Goal: Task Accomplishment & Management: Manage account settings

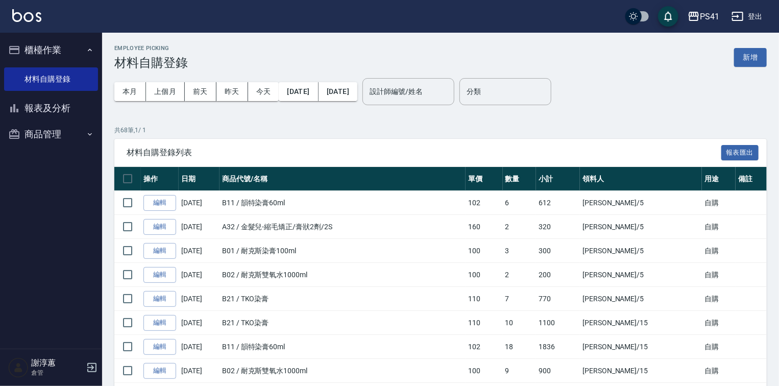
click at [98, 136] on nav "櫃檯作業 材料自購登錄 報表及分析 報表目錄 商品銷售排行榜 商品消耗明細 商品進銷貨報表 商品庫存表 商品管理 商品分類設定 商品列表 商品進貨作業 廠商列…" at bounding box center [51, 191] width 102 height 316
click at [90, 136] on icon "button" at bounding box center [90, 134] width 8 height 8
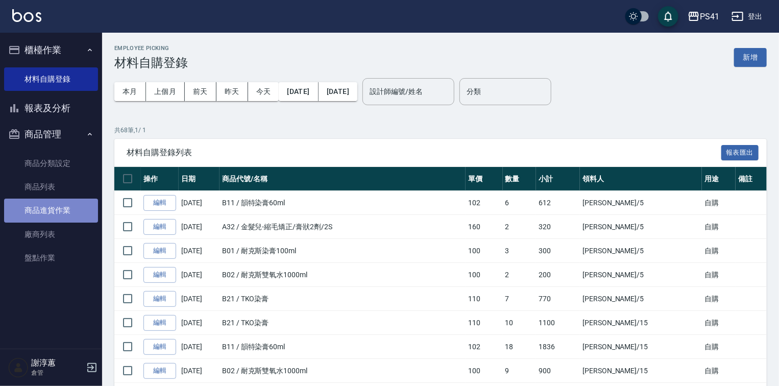
click at [66, 206] on link "商品進貨作業" at bounding box center [51, 210] width 94 height 23
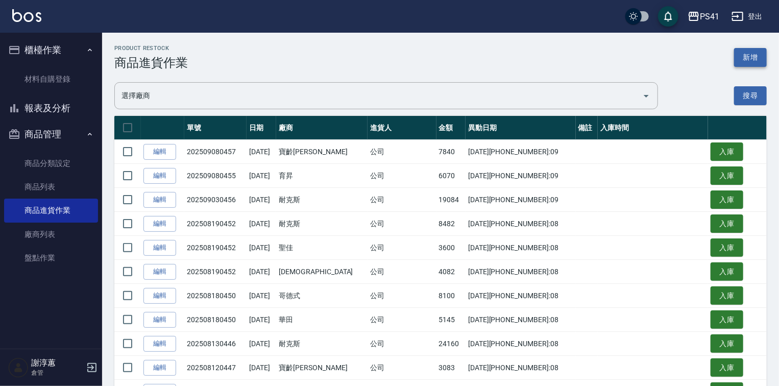
click at [752, 55] on button "新增" at bounding box center [750, 57] width 33 height 19
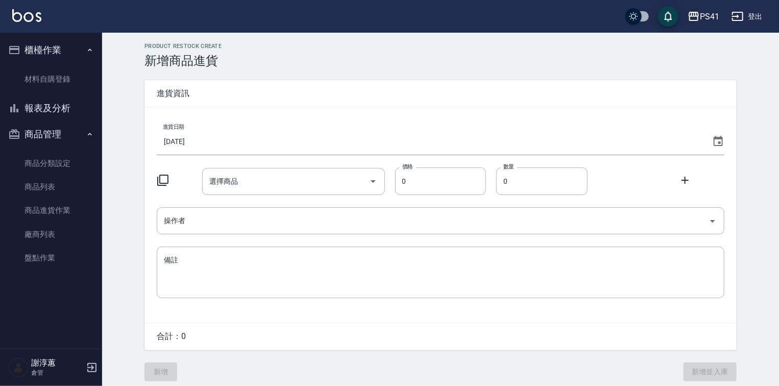
click at [248, 139] on input "[DATE]" at bounding box center [432, 142] width 551 height 28
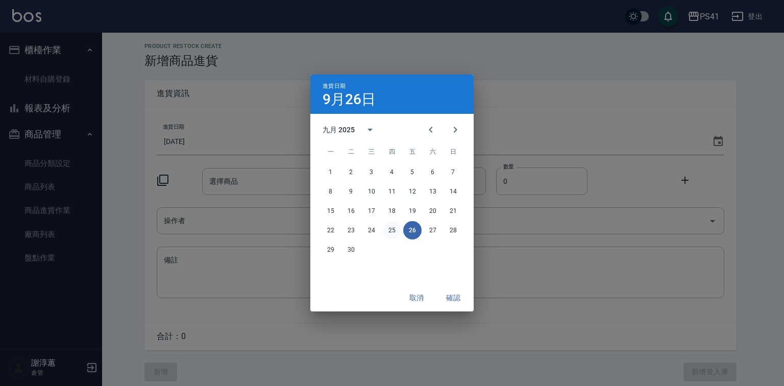
click at [398, 229] on button "25" at bounding box center [392, 230] width 18 height 18
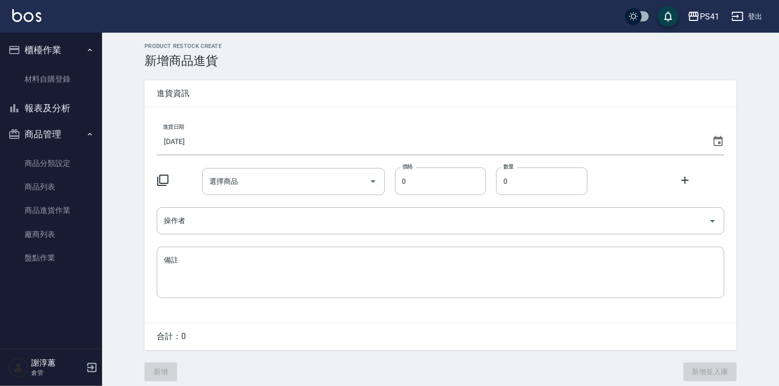
click at [165, 180] on icon at bounding box center [163, 180] width 12 height 12
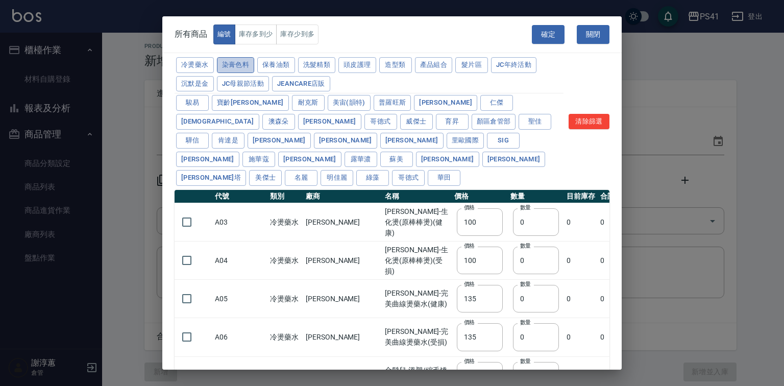
click at [252, 64] on button "染膏色料" at bounding box center [236, 65] width 38 height 16
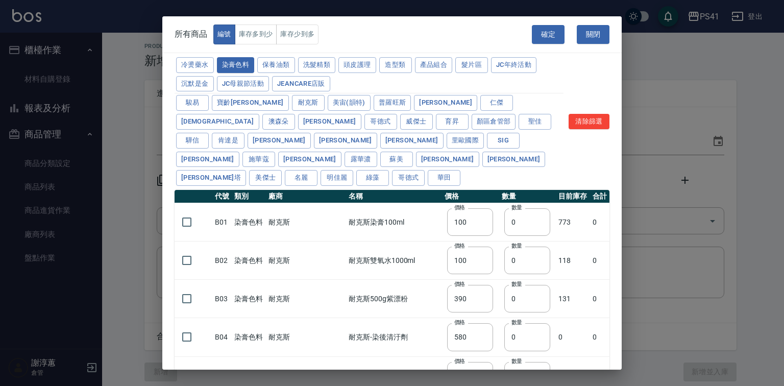
type input "390"
type input "580"
type input "105"
type input "406"
type input "105"
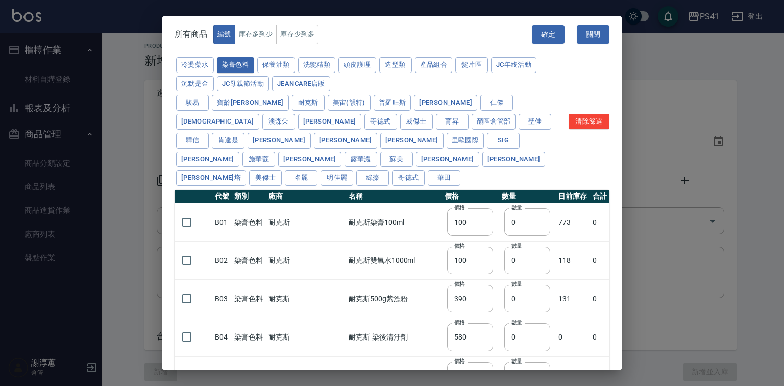
type input "450"
type input "102"
type input "137"
type input "110"
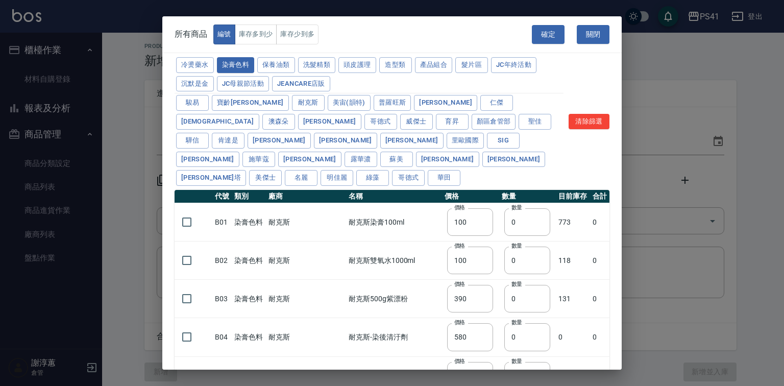
type input "133"
type input "186"
type input "133"
type input "450"
type input "350"
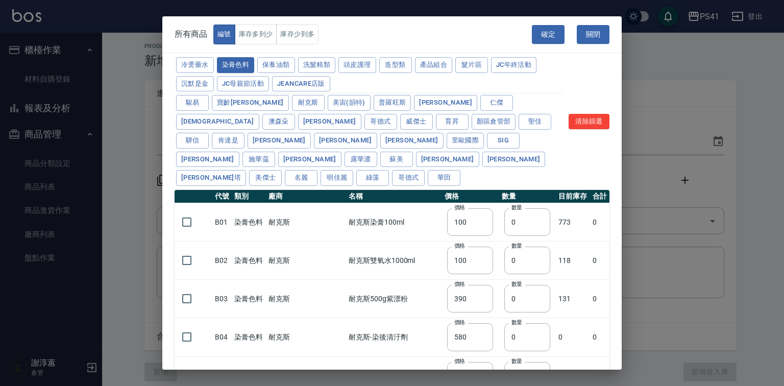
type input "112"
type input "1060"
type input "200"
type input "350"
click at [454, 173] on button "華田" at bounding box center [444, 178] width 33 height 16
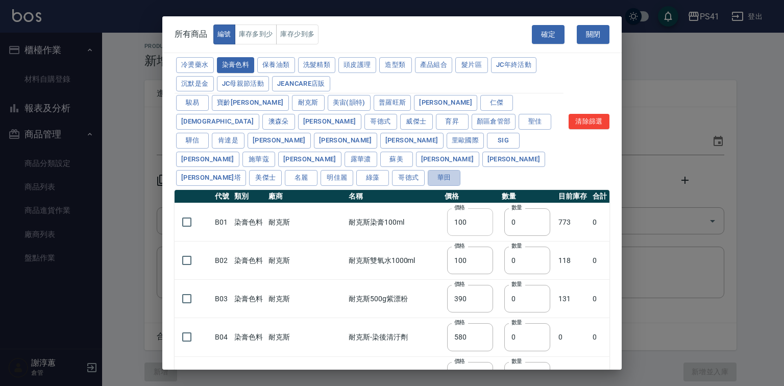
type input "105"
type input "406"
type input "105"
type input "450"
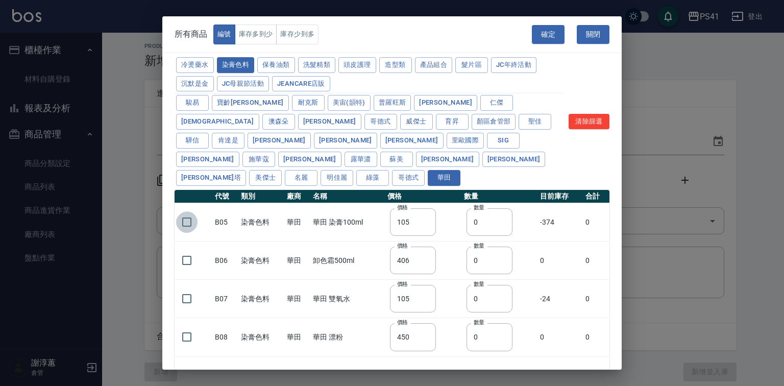
click at [177, 220] on input "checkbox" at bounding box center [186, 221] width 21 height 21
checkbox input "true"
drag, startPoint x: 481, startPoint y: 223, endPoint x: 463, endPoint y: 229, distance: 20.0
click at [463, 229] on td "數量 0 數量" at bounding box center [500, 222] width 76 height 38
type input "47"
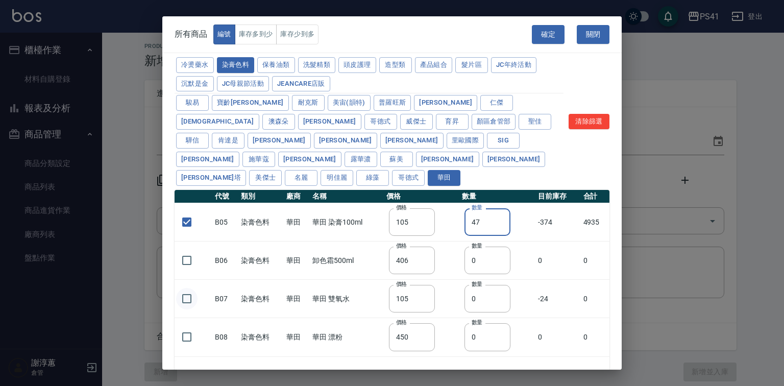
click at [186, 299] on input "checkbox" at bounding box center [186, 298] width 21 height 21
checkbox input "true"
drag, startPoint x: 476, startPoint y: 299, endPoint x: 449, endPoint y: 302, distance: 27.3
click at [454, 302] on tr "B07 染膏色料 華[PERSON_NAME]田 雙氧水 價格 105 價格 數量 0 數量 -24 0" at bounding box center [392, 299] width 435 height 38
type input "5"
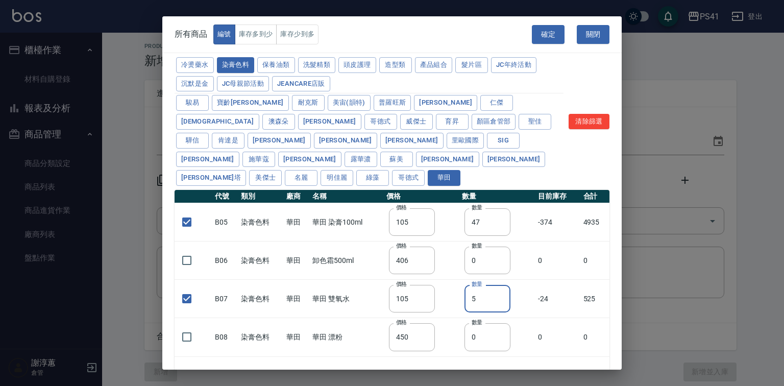
click at [544, 37] on button "確定" at bounding box center [548, 34] width 33 height 19
type input "B05 華田 染膏100ml"
type input "105"
type input "47"
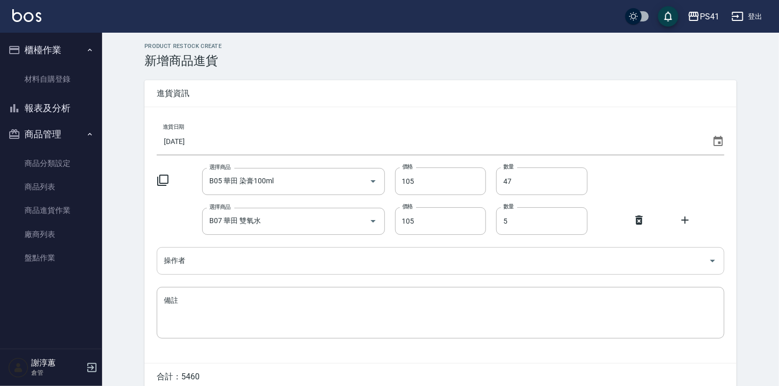
click at [229, 252] on input "操作者" at bounding box center [432, 261] width 543 height 18
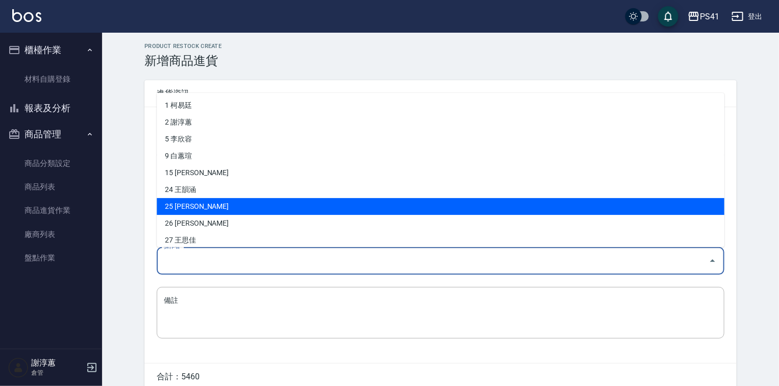
scroll to position [73, 0]
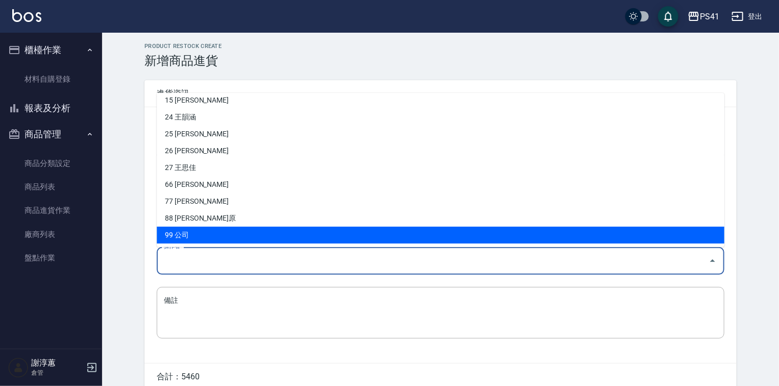
click at [206, 238] on li "99 公司" at bounding box center [441, 235] width 568 height 17
type input "公司"
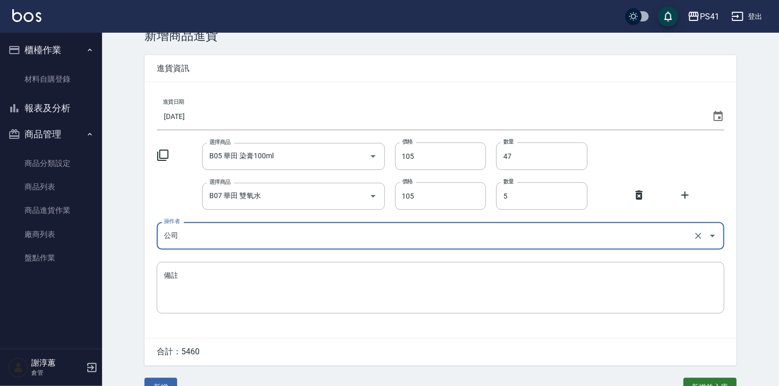
scroll to position [49, 0]
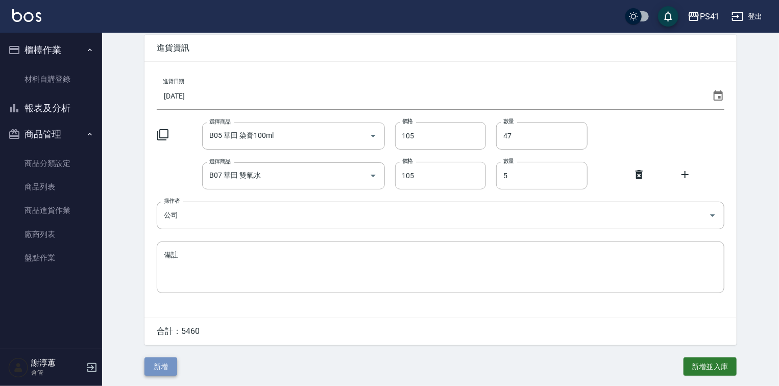
click at [163, 369] on button "新增" at bounding box center [160, 366] width 33 height 19
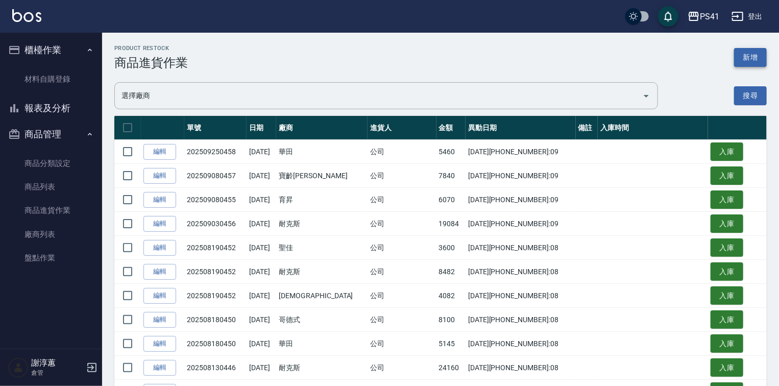
click at [762, 60] on button "新增" at bounding box center [750, 57] width 33 height 19
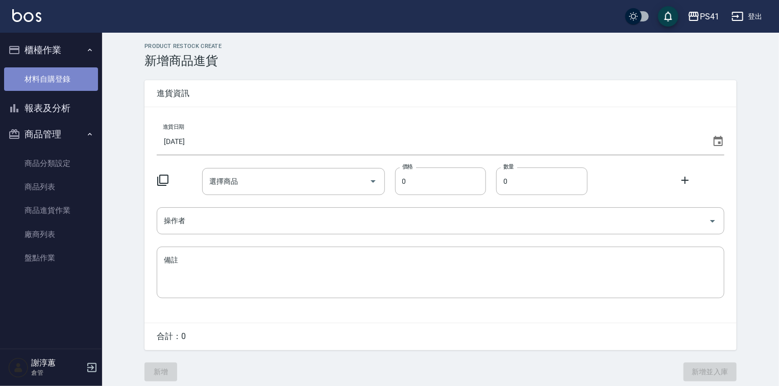
click at [61, 86] on link "材料自購登錄" at bounding box center [51, 78] width 94 height 23
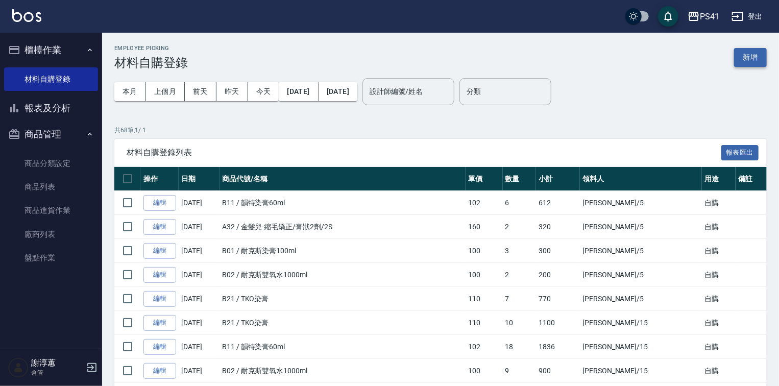
click at [758, 54] on button "新增" at bounding box center [750, 57] width 33 height 19
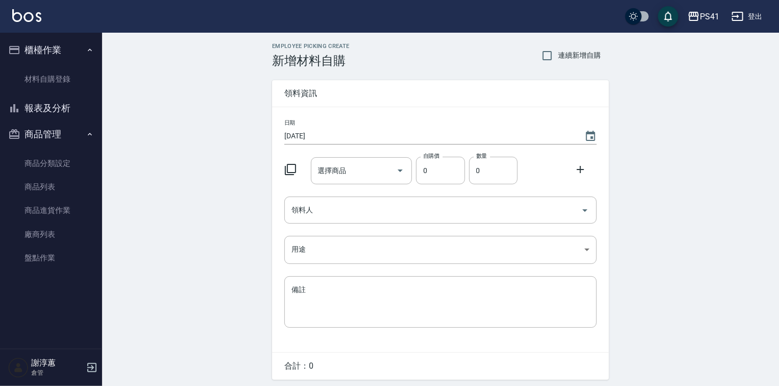
click at [291, 174] on icon at bounding box center [290, 169] width 11 height 11
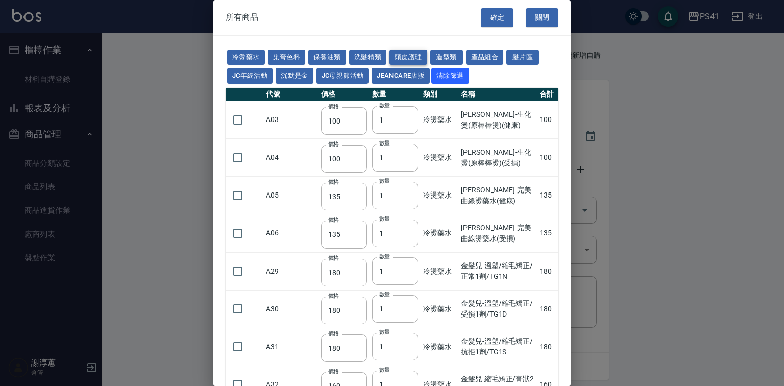
click at [427, 61] on button "頭皮護理" at bounding box center [409, 58] width 38 height 16
type input "315"
type input "273"
type input "1183"
type input "798"
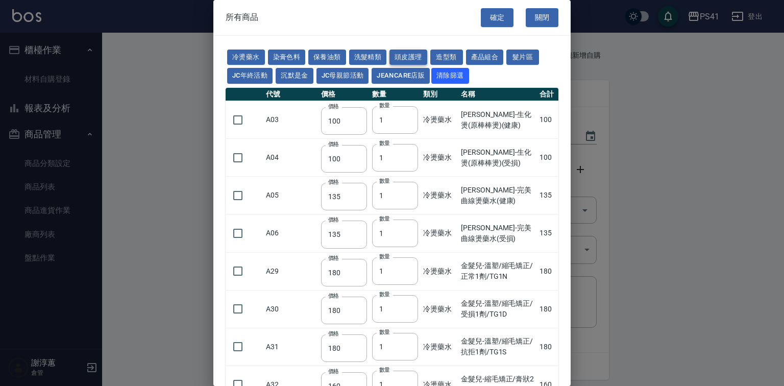
type input "481"
type input "640"
type input "308"
type input "245"
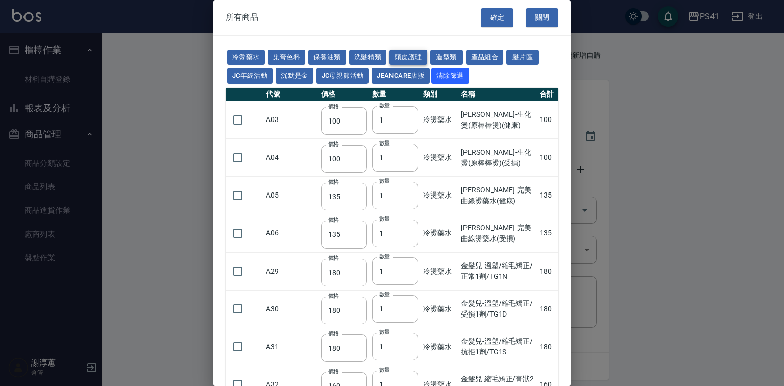
type input "350"
type input "1260"
type input "440"
type input "750"
type input "740"
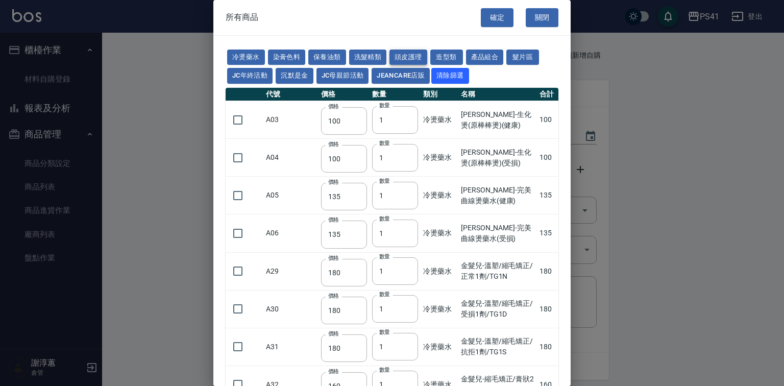
type input "500"
type input "315"
type input "690"
type input "650"
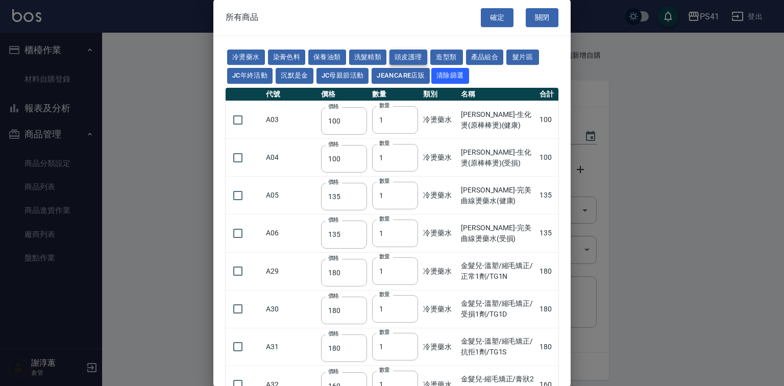
type input "600"
type input "450"
type input "500"
type input "2200"
type input "420"
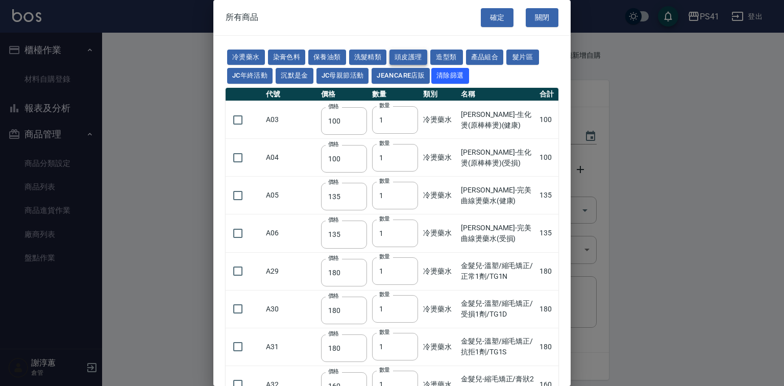
type input "53"
type input "310"
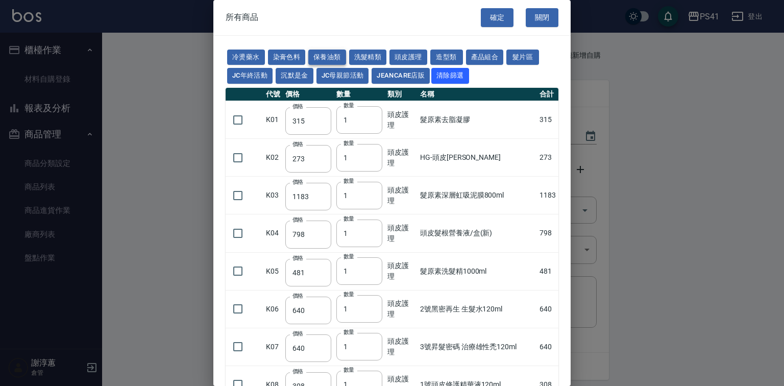
click at [346, 56] on button "保養油類" at bounding box center [327, 58] width 38 height 16
type input "340"
type input "53"
type input "340"
type input "53"
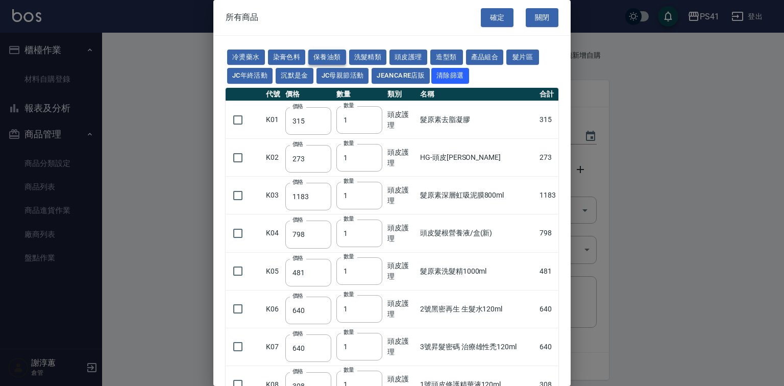
type input "32"
type input "2720"
type input "1040"
type input "1520"
type input "120"
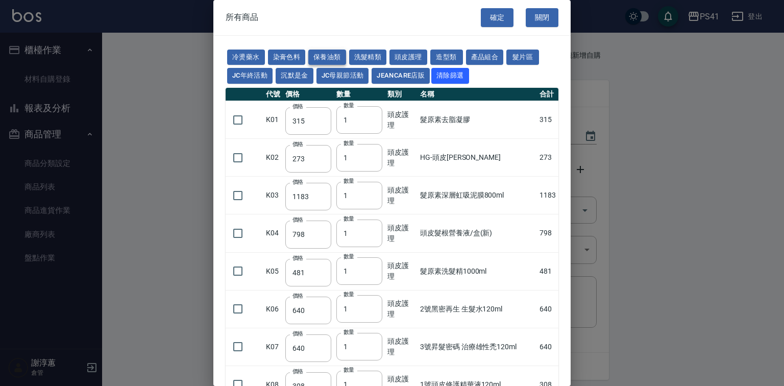
type input "1300"
type input "540"
type input "600"
type input "800"
type input "1520"
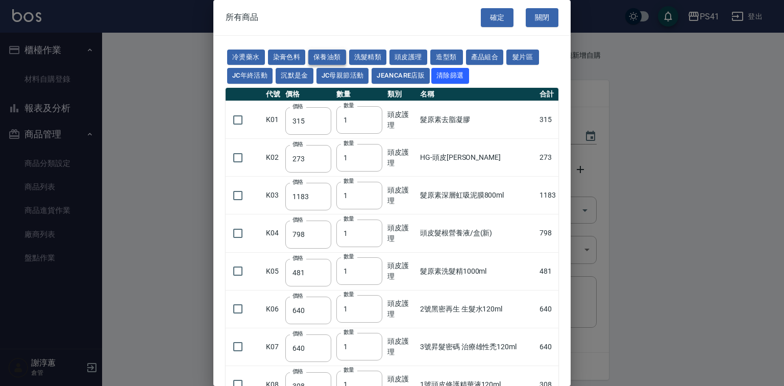
type input "2000"
type input "270"
type input "60"
type input "500"
type input "800"
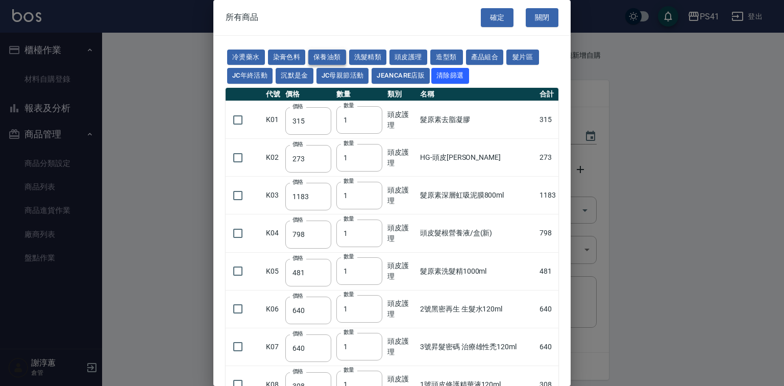
type input "800"
type input "700"
type input "350"
type input "272"
type input "221"
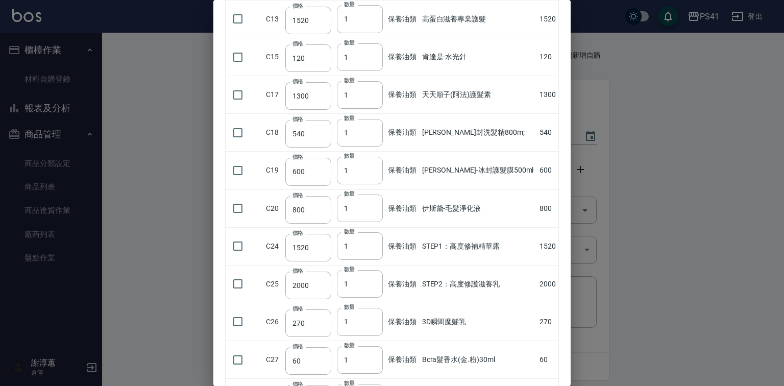
scroll to position [368, 0]
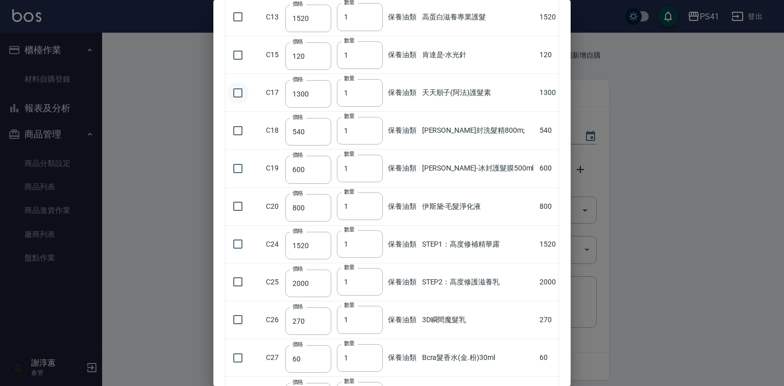
drag, startPoint x: 226, startPoint y: 118, endPoint x: 245, endPoint y: 123, distance: 19.6
click at [227, 104] on input "checkbox" at bounding box center [237, 92] width 21 height 21
checkbox input "true"
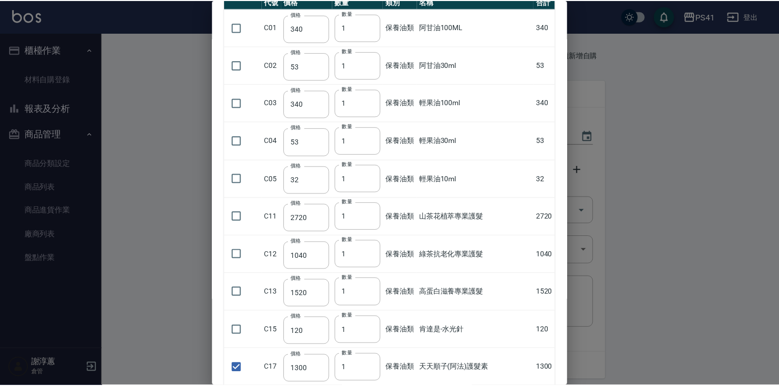
scroll to position [0, 0]
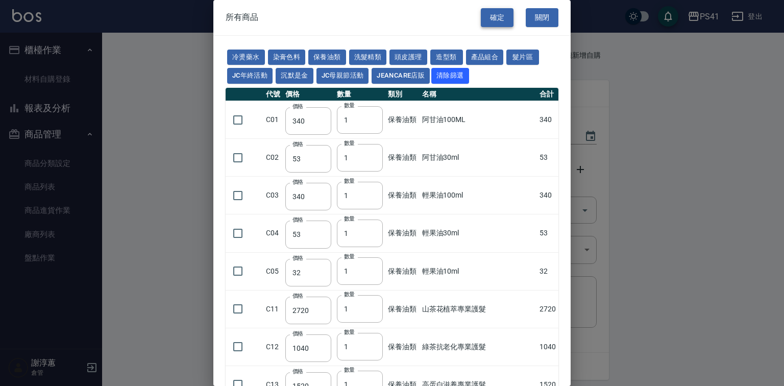
click at [495, 24] on button "確定" at bounding box center [497, 17] width 33 height 19
type input "天天順子(阿法)護髮素"
type input "1300"
type input "1"
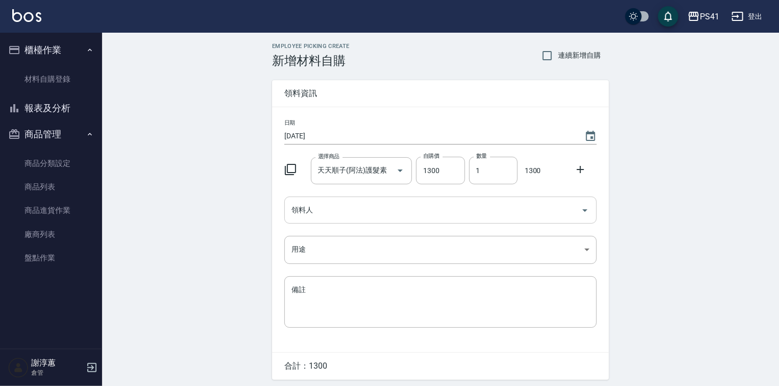
click at [320, 219] on input "領料人" at bounding box center [433, 210] width 288 height 18
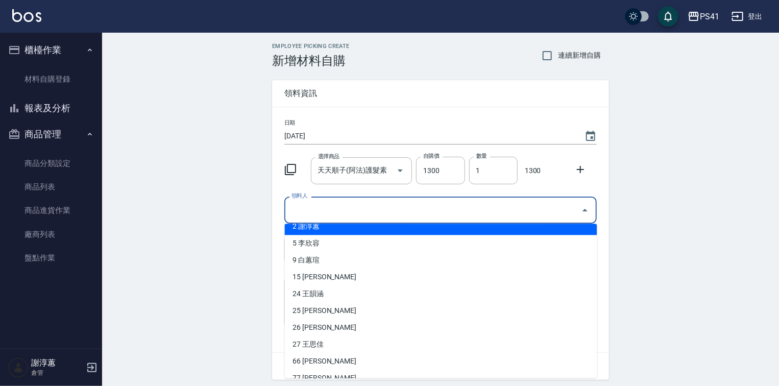
scroll to position [73, 0]
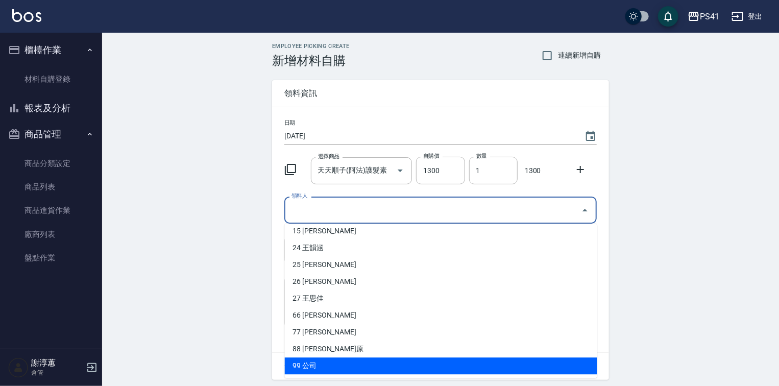
click at [320, 361] on li "99 公司" at bounding box center [441, 365] width 312 height 17
type input "公司"
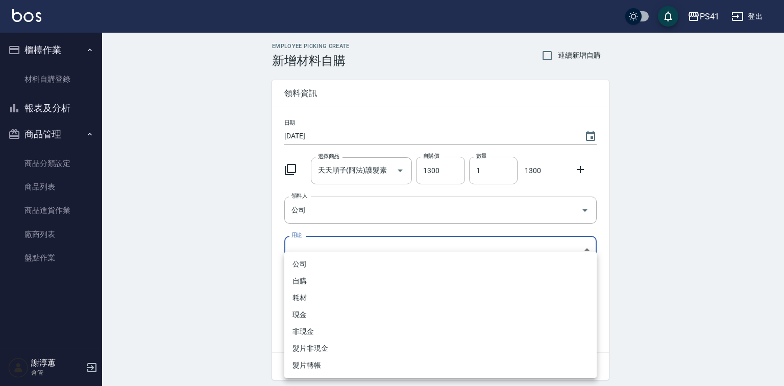
click at [307, 255] on body "PS41 登出 櫃檯作業 材料自購登錄 報表及分析 報表目錄 商品銷售排行榜 商品消耗明細 商品進銷貨報表 商品庫存表 商品管理 商品分類設定 商品列表 商品…" at bounding box center [392, 210] width 784 height 421
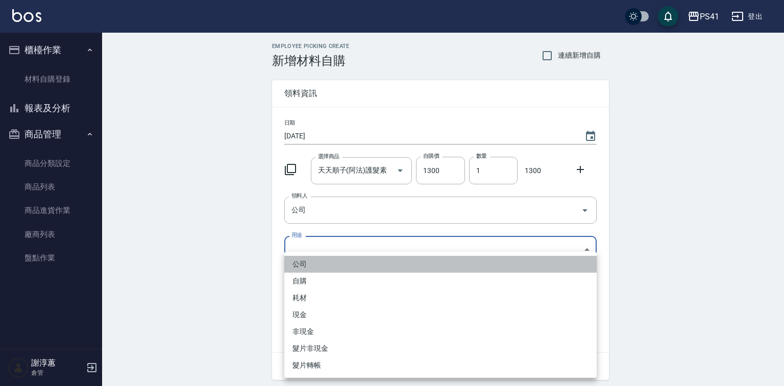
click at [313, 266] on li "公司" at bounding box center [440, 264] width 312 height 17
type input "公司"
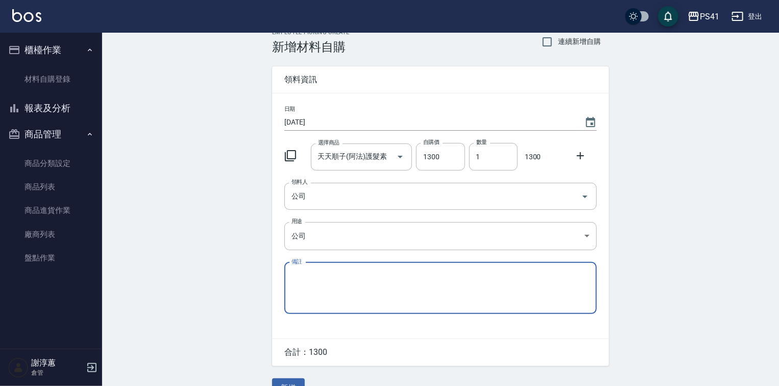
scroll to position [38, 0]
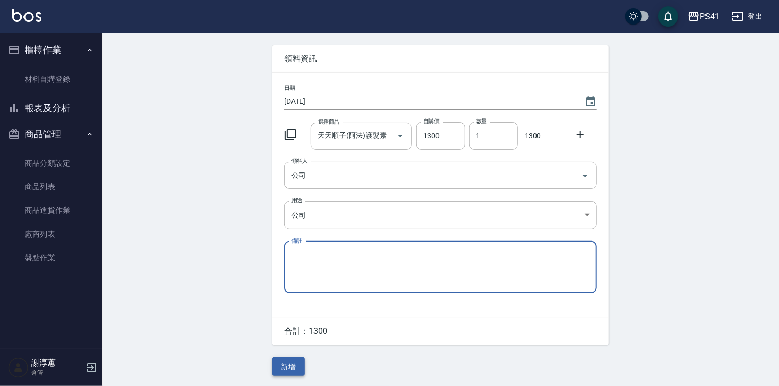
click at [282, 374] on button "新增" at bounding box center [288, 366] width 33 height 19
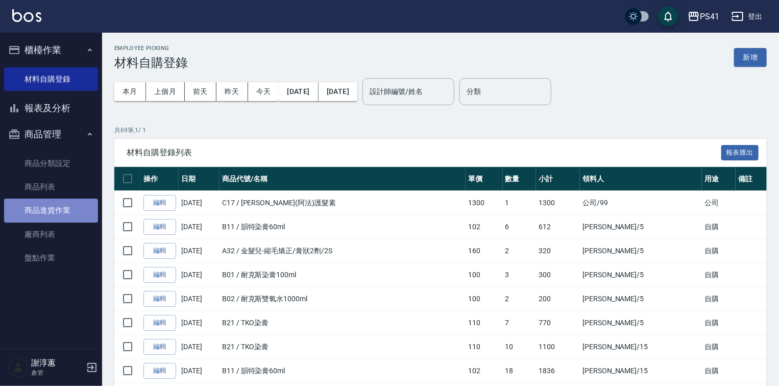
click at [63, 214] on link "商品進貨作業" at bounding box center [51, 210] width 94 height 23
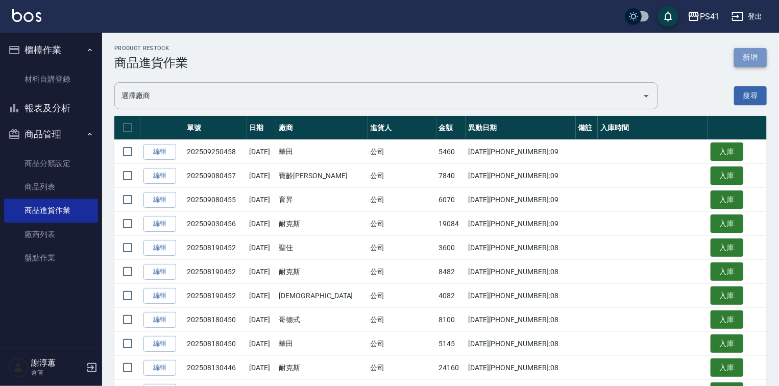
click at [755, 51] on button "新增" at bounding box center [750, 57] width 33 height 19
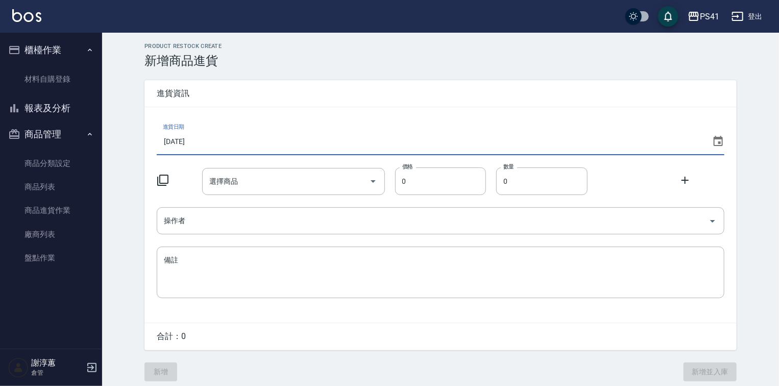
click at [225, 146] on input "[DATE]" at bounding box center [432, 142] width 551 height 28
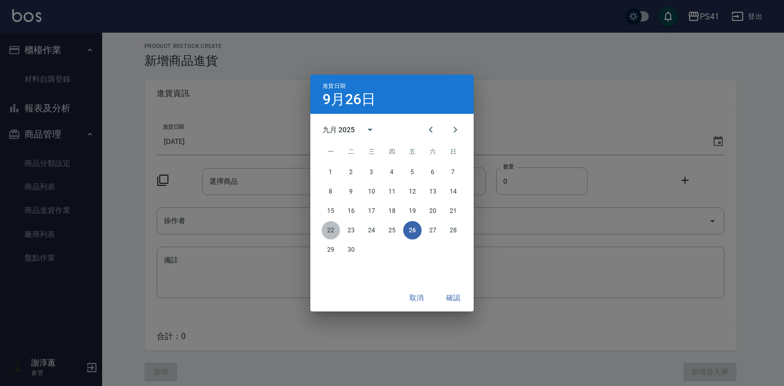
click at [331, 230] on button "22" at bounding box center [331, 230] width 18 height 18
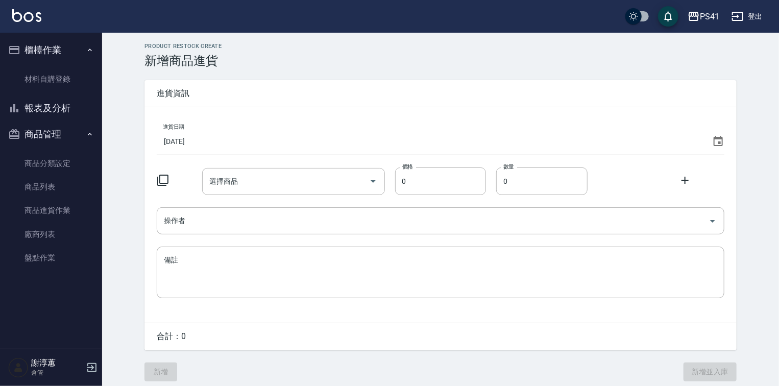
click at [163, 182] on icon at bounding box center [163, 180] width 12 height 12
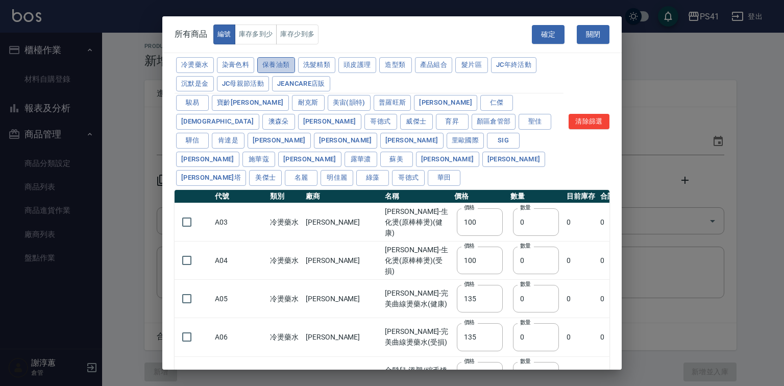
click at [295, 67] on button "保養油類" at bounding box center [276, 65] width 38 height 16
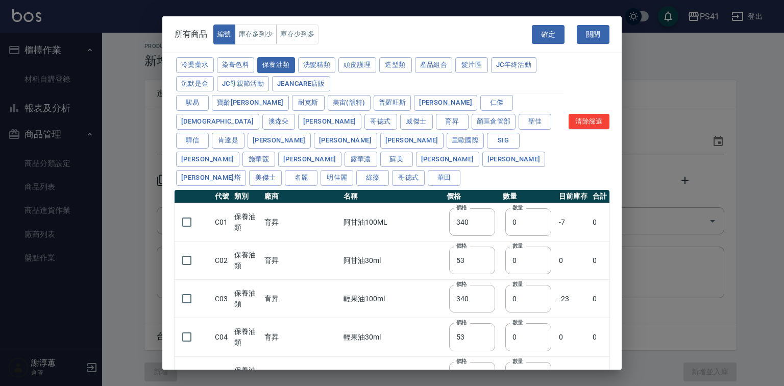
type input "340"
type input "53"
type input "340"
type input "53"
type input "32"
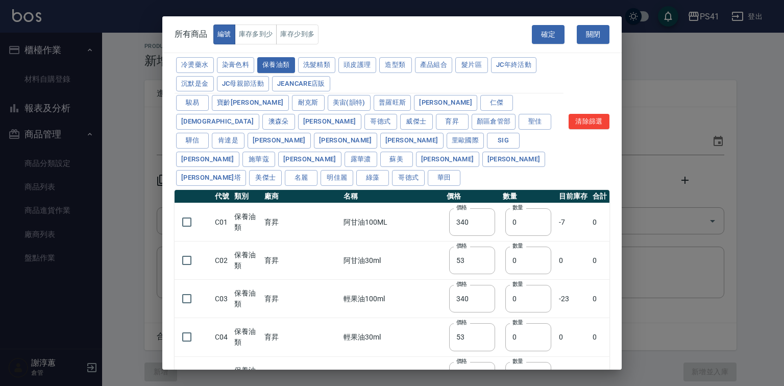
type input "2720"
type input "1040"
type input "1520"
type input "120"
type input "1300"
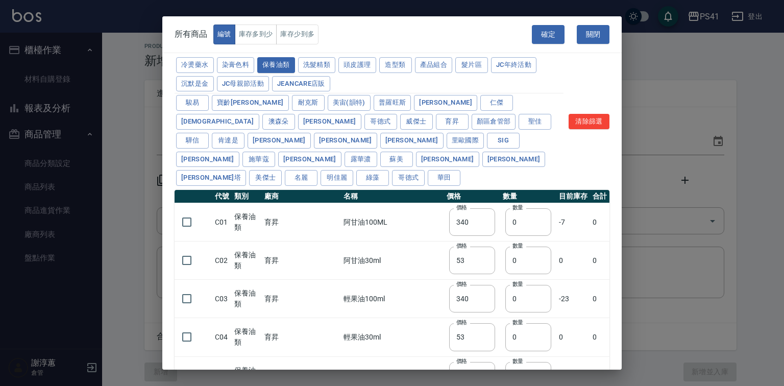
type input "540"
type input "600"
type input "800"
type input "1520"
type input "2000"
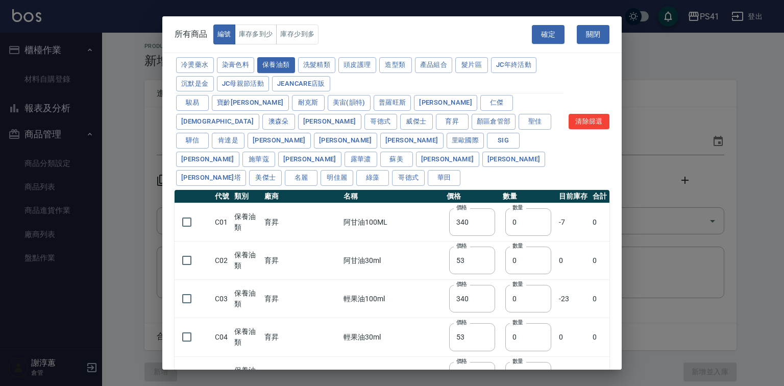
type input "270"
type input "60"
type input "500"
type input "800"
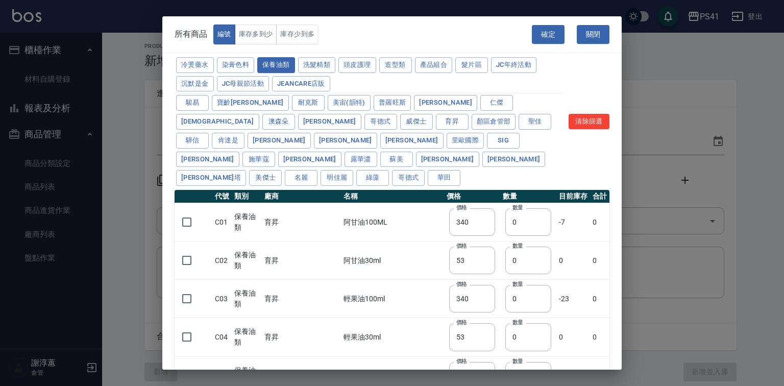
type input "700"
type input "350"
type input "272"
type input "221"
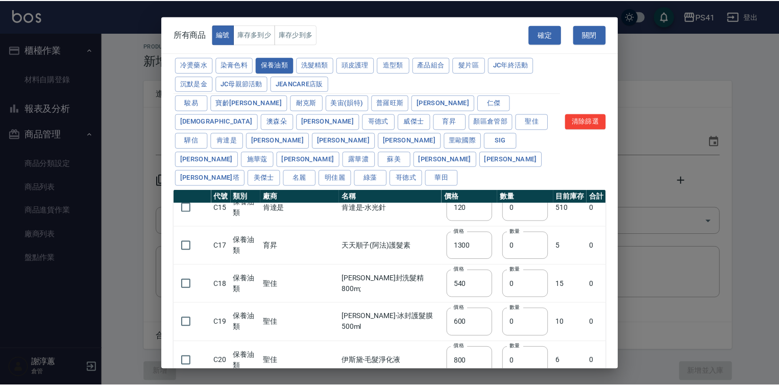
scroll to position [327, 0]
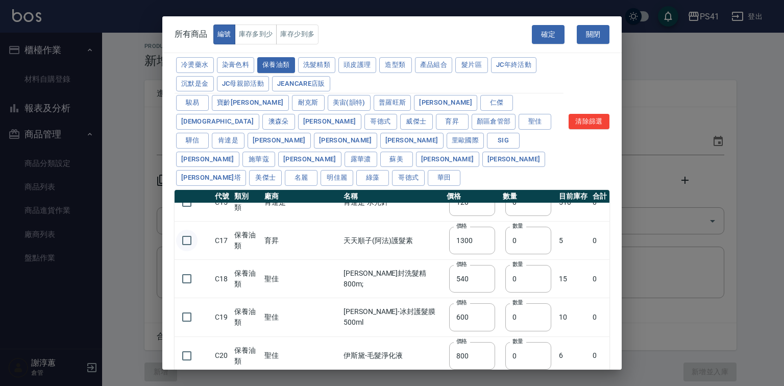
click at [182, 243] on input "checkbox" at bounding box center [186, 240] width 21 height 21
checkbox input "true"
drag, startPoint x: 495, startPoint y: 245, endPoint x: 466, endPoint y: 253, distance: 30.4
click at [474, 252] on tr "C17 保養油類 育昇 天天順子(阿法)護髮素 價格 1300 價格 數量 0 數量 5 0" at bounding box center [392, 241] width 435 height 38
type input "2"
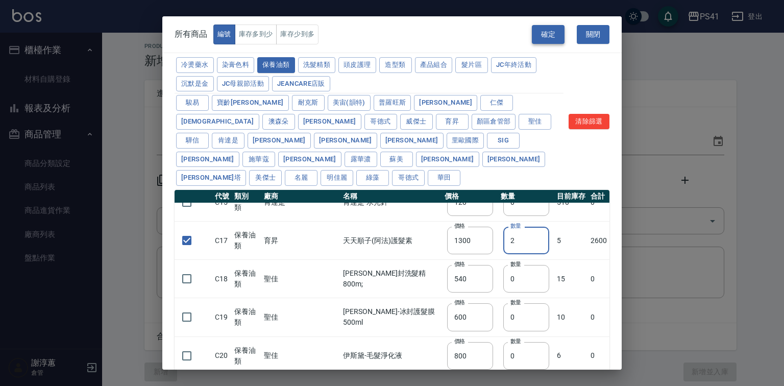
click at [551, 32] on button "確定" at bounding box center [548, 34] width 33 height 19
type input "C17 天天順子(阿法)護髮素"
type input "1300"
type input "2"
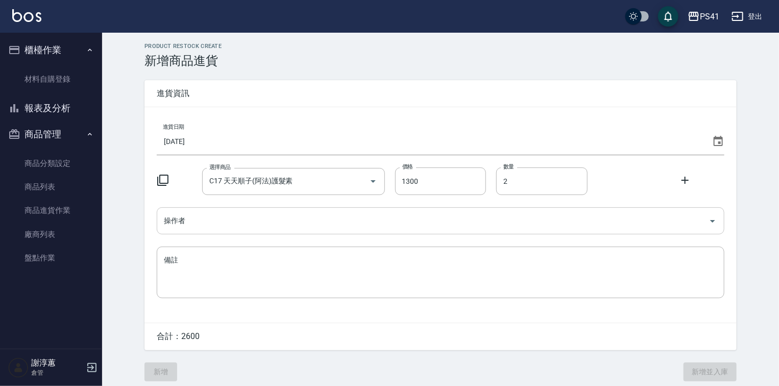
click at [243, 212] on input "操作者" at bounding box center [432, 221] width 543 height 18
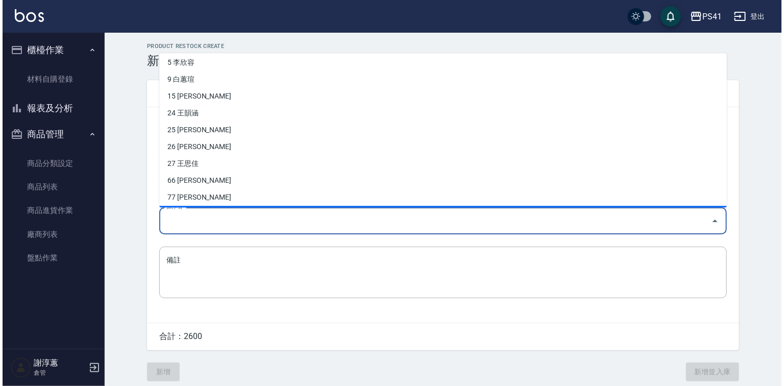
scroll to position [73, 0]
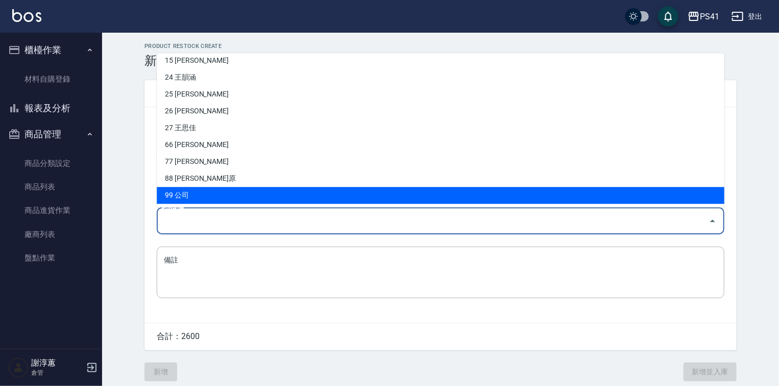
click at [228, 195] on li "99 公司" at bounding box center [441, 195] width 568 height 17
type input "公司"
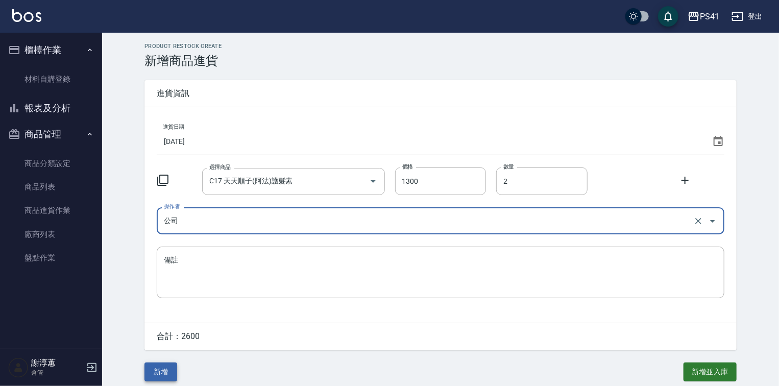
click at [161, 374] on button "新增" at bounding box center [160, 372] width 33 height 19
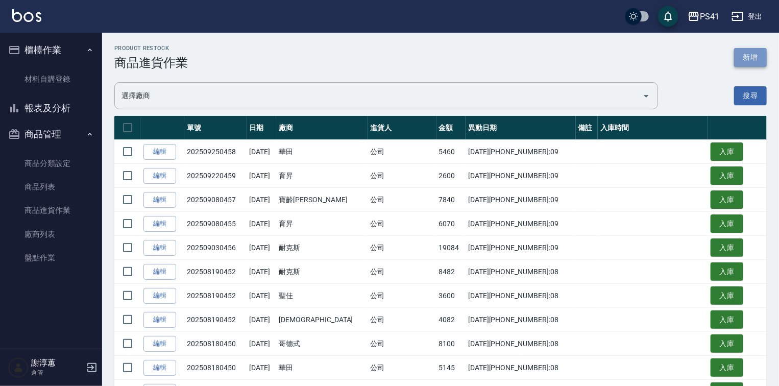
click at [750, 53] on button "新增" at bounding box center [750, 57] width 33 height 19
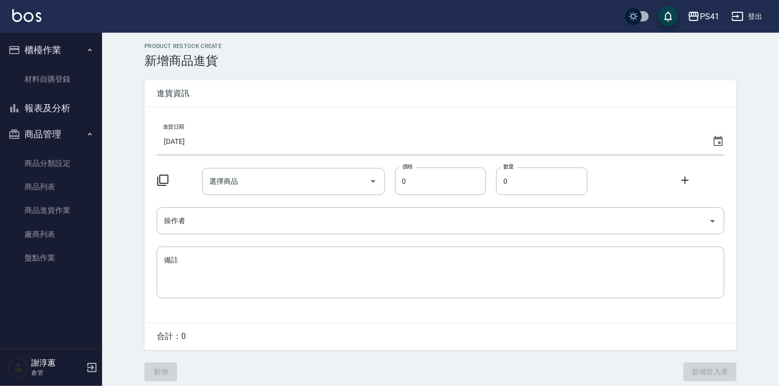
click at [237, 130] on div "進貨日期 [DATE]" at bounding box center [441, 137] width 568 height 36
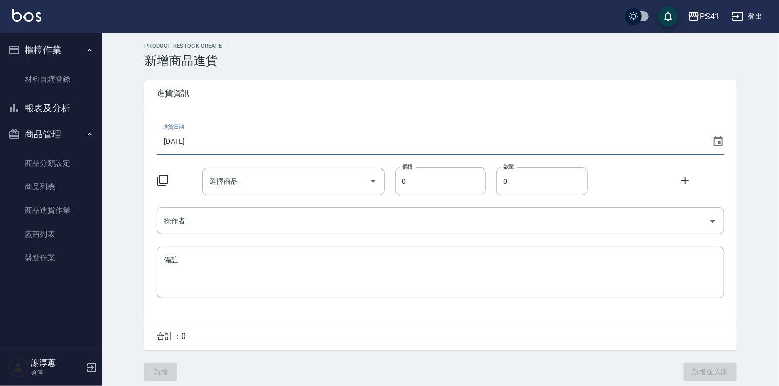
click at [221, 140] on input "[DATE]" at bounding box center [432, 142] width 551 height 28
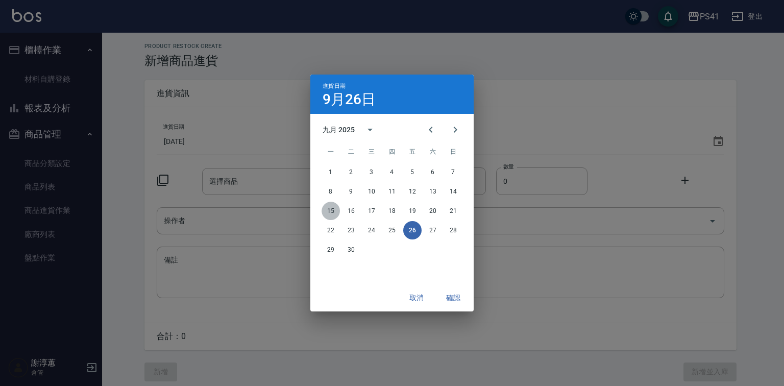
click at [335, 210] on button "15" at bounding box center [331, 211] width 18 height 18
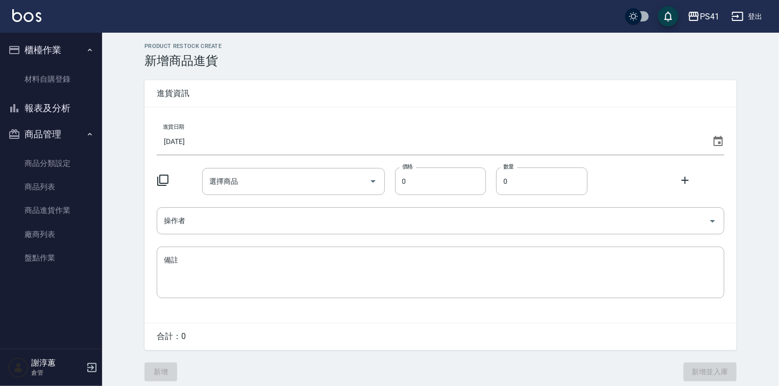
click at [168, 175] on icon at bounding box center [163, 180] width 12 height 12
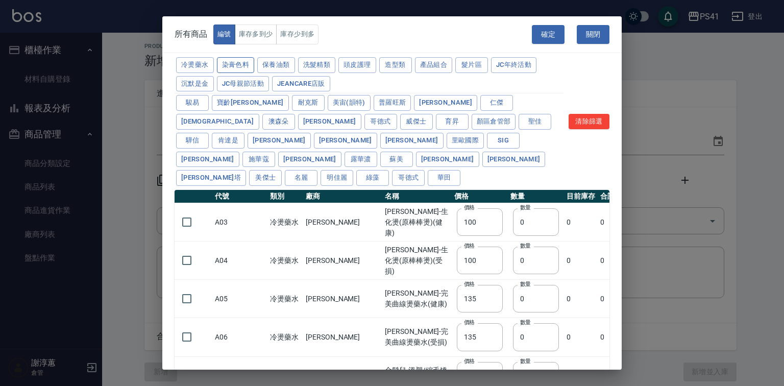
click at [243, 71] on button "染膏色料" at bounding box center [236, 65] width 38 height 16
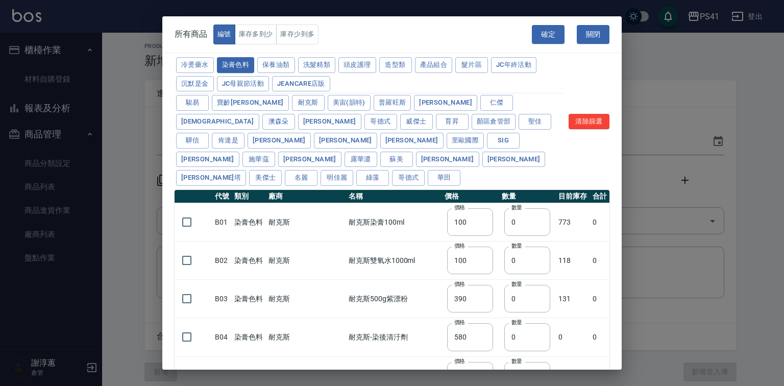
type input "390"
type input "580"
type input "105"
type input "406"
type input "105"
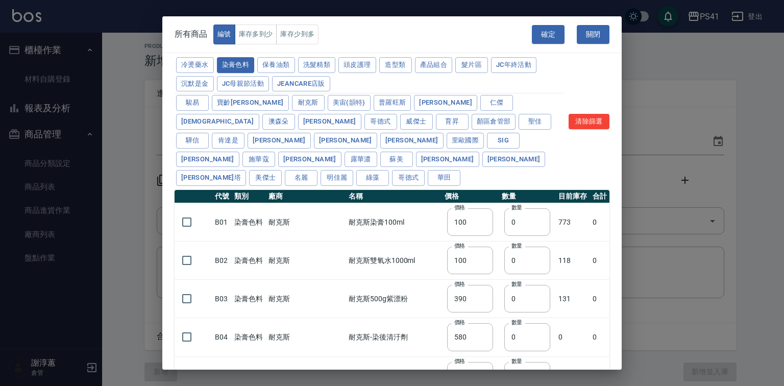
type input "450"
type input "102"
type input "137"
type input "110"
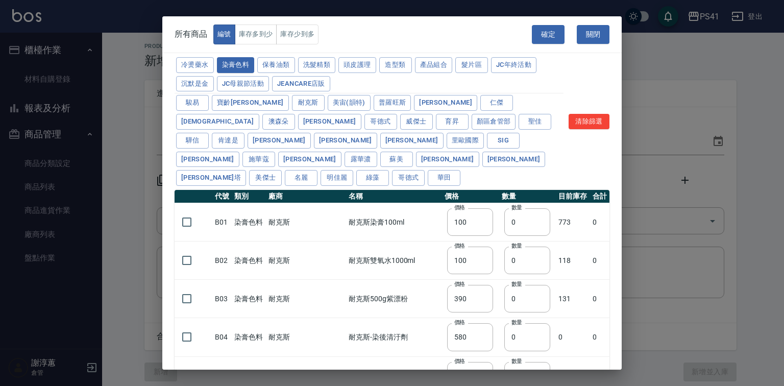
type input "133"
type input "186"
type input "133"
type input "450"
type input "350"
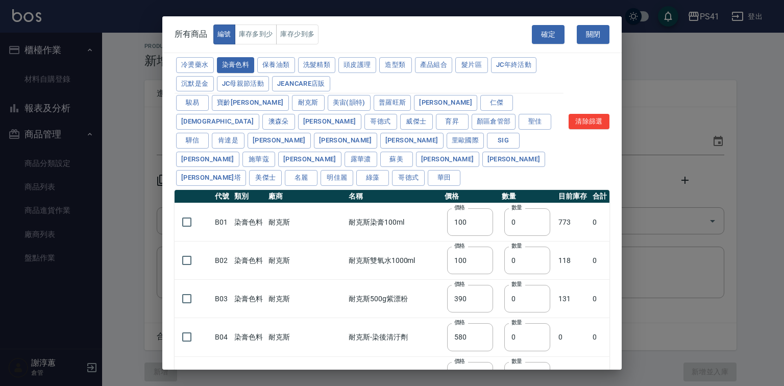
type input "112"
type input "1060"
type input "200"
type input "350"
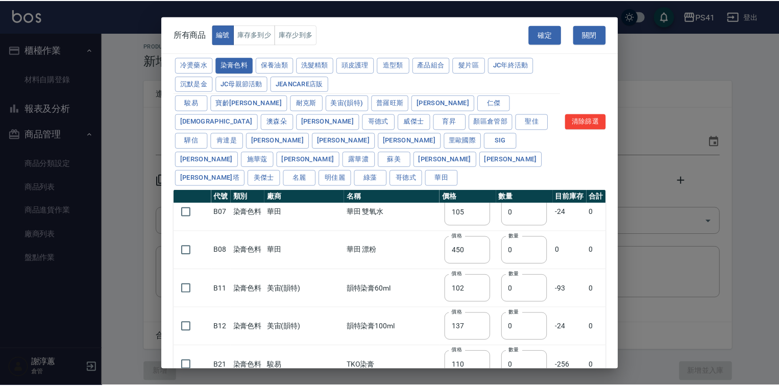
scroll to position [245, 0]
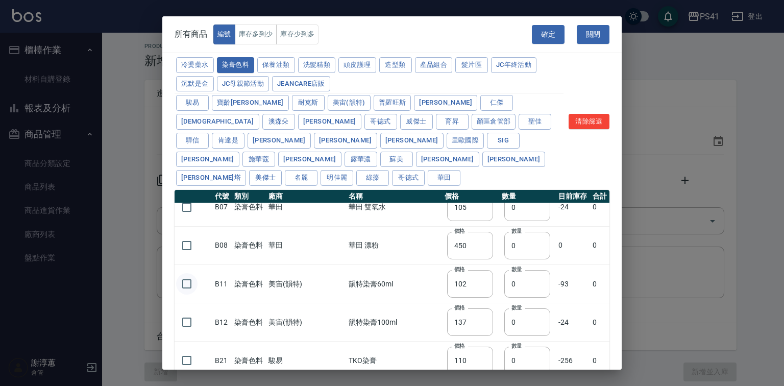
click at [180, 273] on input "checkbox" at bounding box center [186, 283] width 21 height 21
checkbox input "true"
drag, startPoint x: 498, startPoint y: 284, endPoint x: 448, endPoint y: 273, distance: 51.9
click at [460, 289] on tr "B11 染膏色料 美宙(韻特) 韻特染膏60ml 價格 102 價格 數量 0 數量 -93 0" at bounding box center [392, 284] width 435 height 38
type input "36"
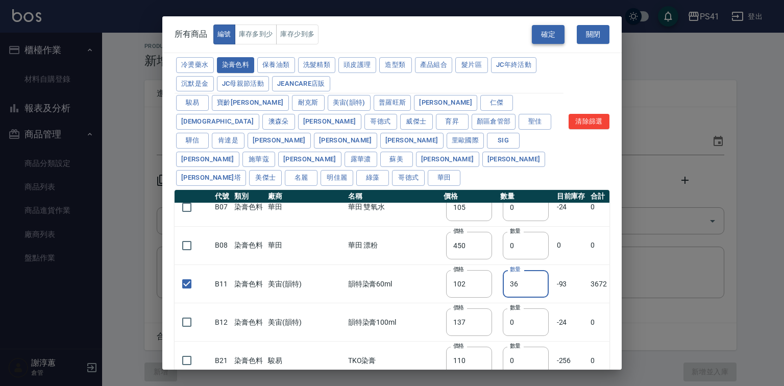
click at [554, 39] on button "確定" at bounding box center [548, 34] width 33 height 19
type input "B11 韻特染膏60ml"
type input "102"
type input "36"
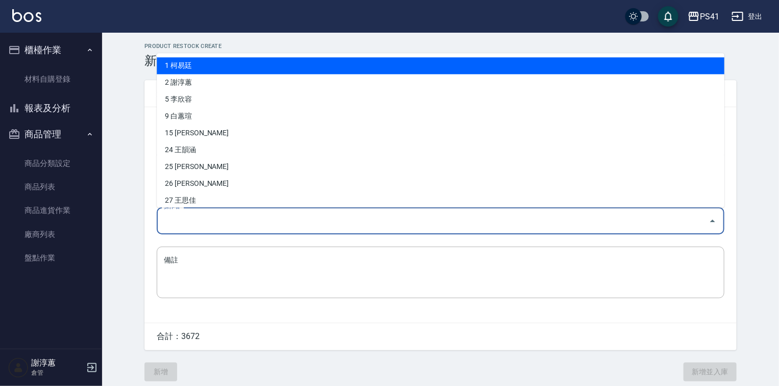
drag, startPoint x: 161, startPoint y: 216, endPoint x: 170, endPoint y: 216, distance: 8.7
click at [162, 216] on input "操作者" at bounding box center [432, 221] width 543 height 18
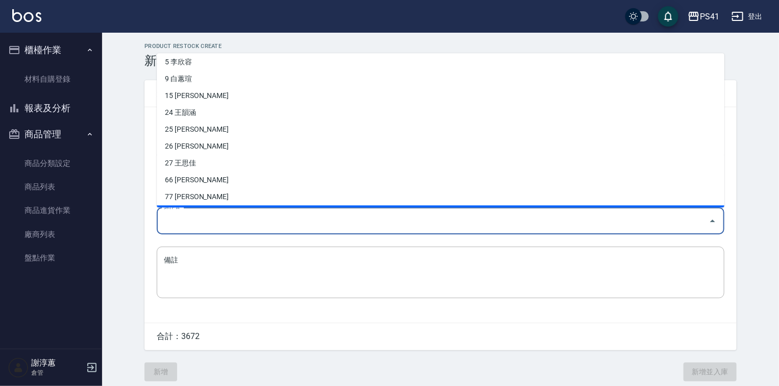
scroll to position [73, 0]
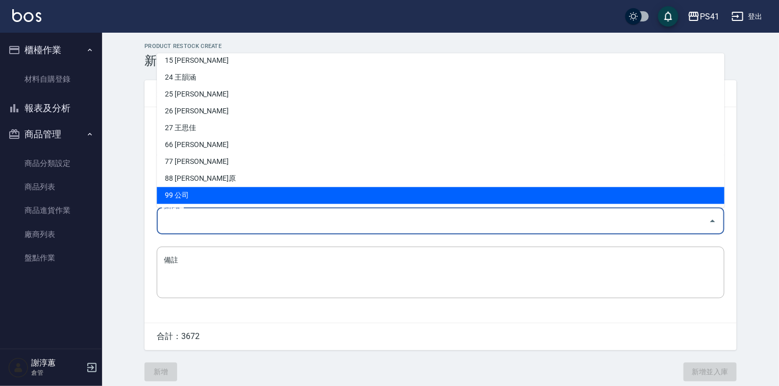
click at [192, 191] on li "99 公司" at bounding box center [441, 195] width 568 height 17
type input "公司"
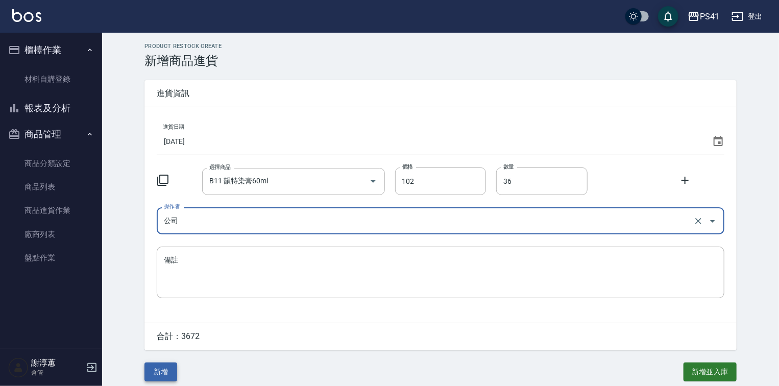
click at [165, 373] on button "新增" at bounding box center [160, 372] width 33 height 19
